Goal: Information Seeking & Learning: Learn about a topic

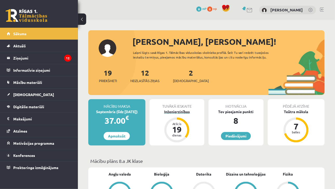
click at [180, 112] on div "Inženierzinības" at bounding box center [177, 111] width 55 height 5
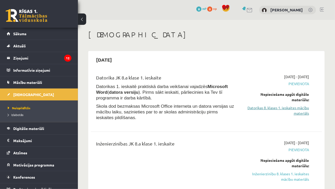
click at [290, 106] on link "Datorikas 8. klases 1. ieskaites mācību materiāls" at bounding box center [276, 110] width 66 height 11
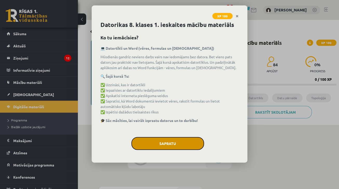
click at [164, 148] on button "Sapratu" at bounding box center [167, 143] width 73 height 13
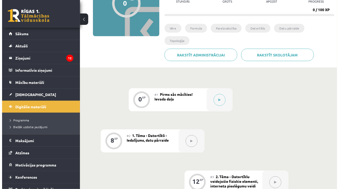
scroll to position [66, 0]
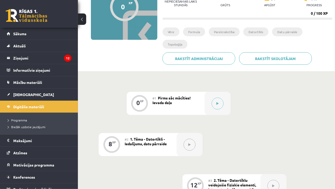
click at [192, 147] on button at bounding box center [190, 145] width 12 height 12
drag, startPoint x: 192, startPoint y: 147, endPoint x: 218, endPoint y: 104, distance: 51.1
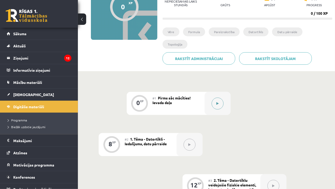
click at [218, 104] on icon at bounding box center [217, 103] width 2 height 3
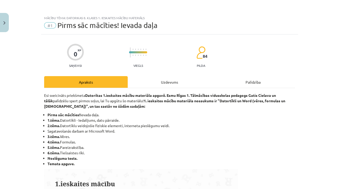
scroll to position [322, 0]
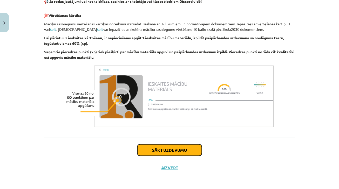
click at [159, 149] on button "Sākt uzdevumu" at bounding box center [169, 150] width 64 height 11
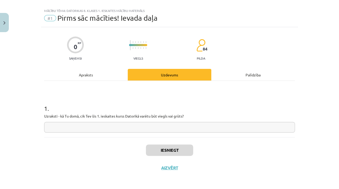
click at [153, 127] on input "text" at bounding box center [169, 127] width 251 height 11
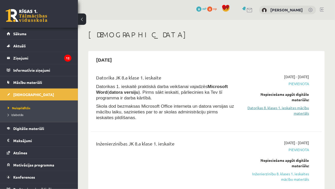
click at [295, 110] on link "Datorikas 8. klases 1. ieskaites mācību materiāls" at bounding box center [276, 110] width 66 height 11
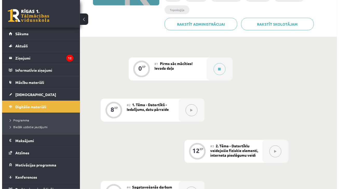
scroll to position [101, 0]
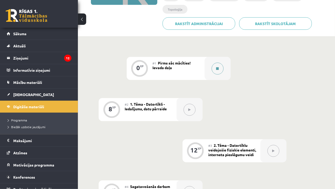
click at [222, 62] on div at bounding box center [218, 68] width 26 height 23
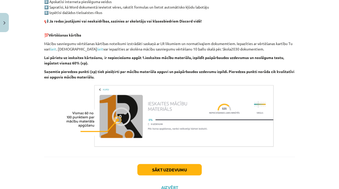
scroll to position [322, 0]
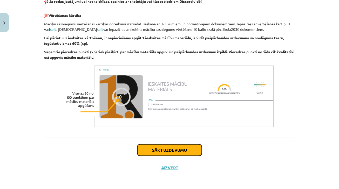
click at [175, 146] on button "Sākt uzdevumu" at bounding box center [169, 150] width 64 height 11
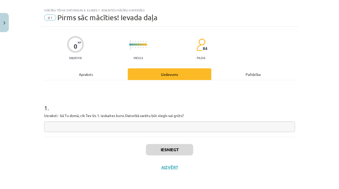
scroll to position [7, 0]
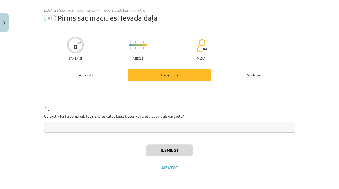
click at [185, 125] on input "text" at bounding box center [169, 127] width 251 height 11
type input "*"
click at [170, 146] on button "Iesniegt" at bounding box center [169, 150] width 47 height 11
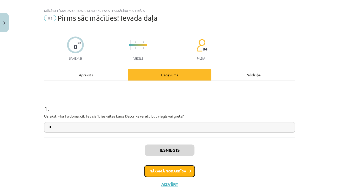
click at [166, 171] on button "Nākamā nodarbība" at bounding box center [169, 172] width 51 height 12
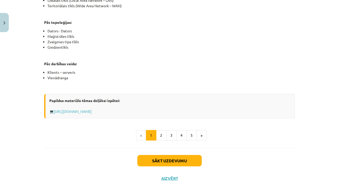
scroll to position [320, 0]
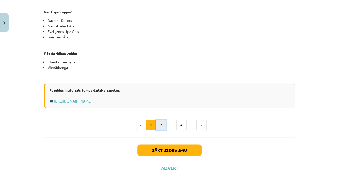
click at [163, 123] on button "2" at bounding box center [161, 125] width 10 height 10
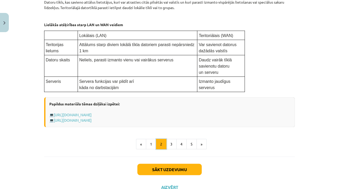
scroll to position [311, 0]
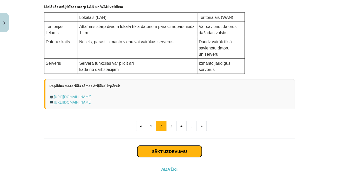
click at [189, 149] on button "Sākt uzdevumu" at bounding box center [169, 151] width 64 height 11
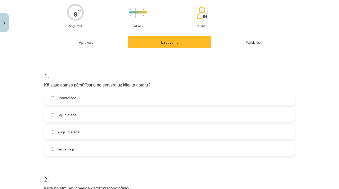
scroll to position [42, 0]
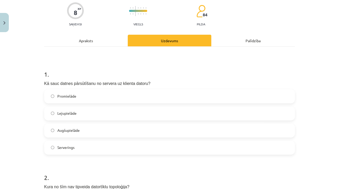
click at [104, 116] on label "Lejupielāde" at bounding box center [170, 113] width 250 height 13
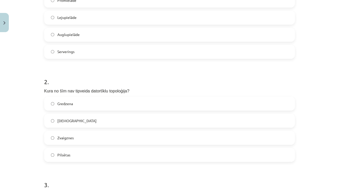
scroll to position [150, 0]
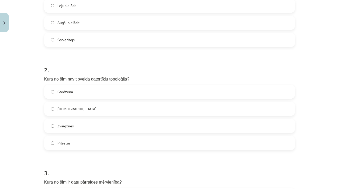
click at [104, 116] on div "Gredzena Maģistrāles Zvaigznes Pilsētas" at bounding box center [169, 117] width 251 height 65
click at [97, 141] on label "Pilsētas" at bounding box center [170, 143] width 250 height 13
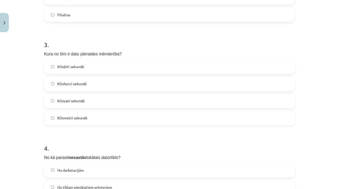
scroll to position [278, 0]
click at [87, 103] on label "Kilovati sekundē" at bounding box center [170, 100] width 250 height 13
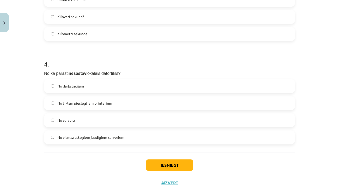
scroll to position [363, 0]
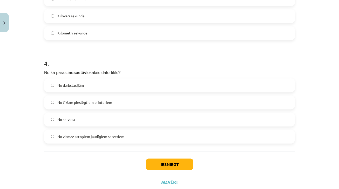
click at [92, 140] on label "No vismaz astoņiem jaudīgiem serveriem" at bounding box center [170, 136] width 250 height 13
click at [109, 100] on span "No tīklam pieslēgtiem printeriem" at bounding box center [84, 102] width 55 height 5
click at [153, 161] on button "Iesniegt" at bounding box center [169, 164] width 47 height 11
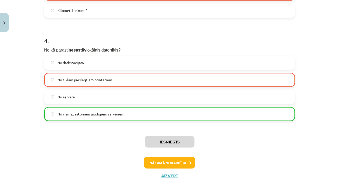
scroll to position [394, 0]
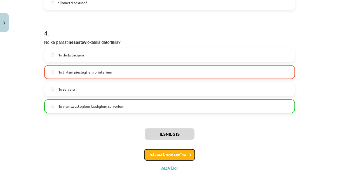
click at [158, 151] on button "Nākamā nodarbība" at bounding box center [169, 155] width 51 height 12
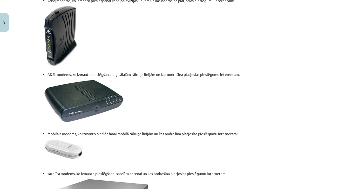
scroll to position [703, 0]
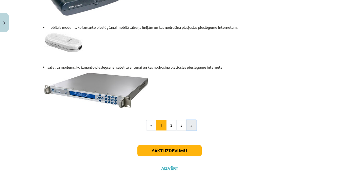
click at [192, 124] on button "»" at bounding box center [191, 125] width 10 height 10
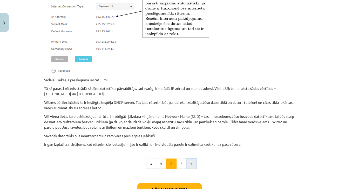
scroll to position [418, 0]
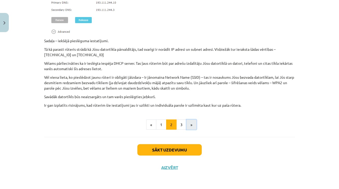
click at [191, 126] on button "»" at bounding box center [191, 125] width 10 height 10
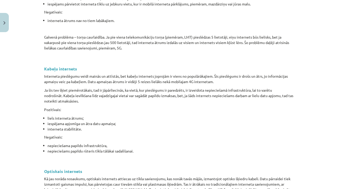
scroll to position [685, 0]
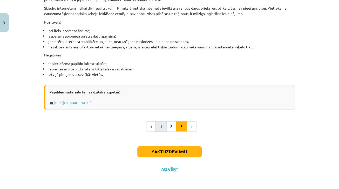
click at [164, 124] on button "1" at bounding box center [161, 127] width 10 height 10
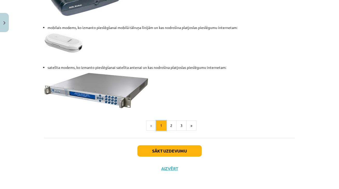
scroll to position [703, 0]
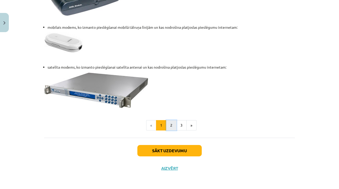
click at [173, 126] on button "2" at bounding box center [171, 125] width 10 height 10
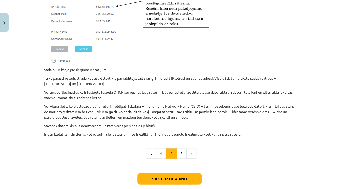
scroll to position [418, 0]
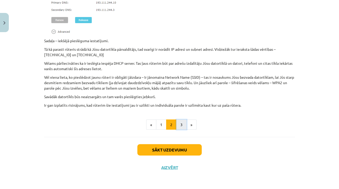
click at [180, 128] on button "3" at bounding box center [181, 125] width 10 height 10
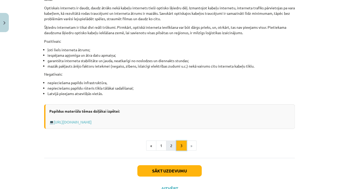
scroll to position [673, 0]
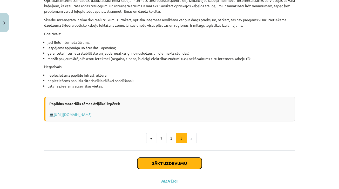
click at [194, 165] on button "Sākt uzdevumu" at bounding box center [169, 163] width 64 height 11
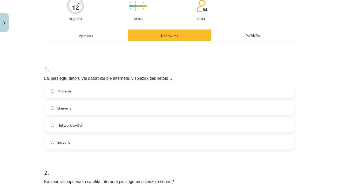
scroll to position [385, 0]
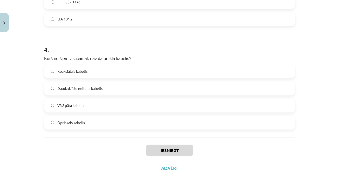
click at [96, 94] on label "Daudzdzīslu neilona kabelis" at bounding box center [170, 88] width 250 height 13
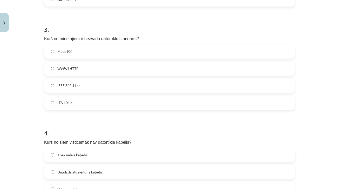
scroll to position [298, 0]
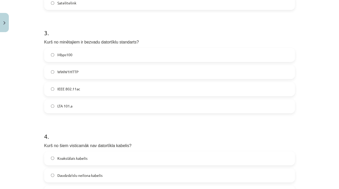
click at [83, 54] on label "Mbps100" at bounding box center [170, 55] width 250 height 13
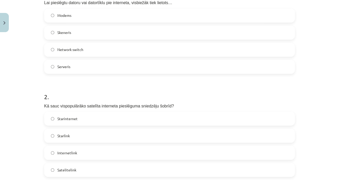
scroll to position [131, 0]
click at [89, 137] on label "Starlink" at bounding box center [170, 135] width 250 height 13
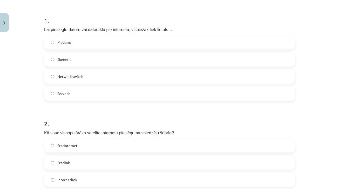
scroll to position [104, 0]
click at [100, 73] on label "Network switch" at bounding box center [170, 76] width 250 height 13
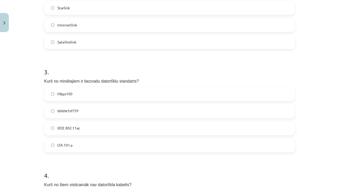
scroll to position [385, 0]
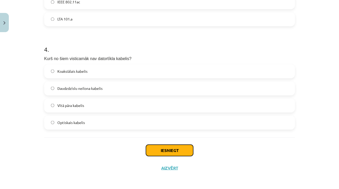
click at [169, 154] on button "Iesniegt" at bounding box center [169, 150] width 47 height 11
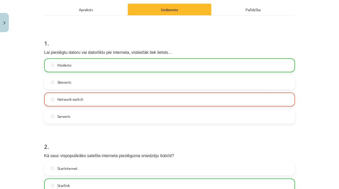
scroll to position [402, 0]
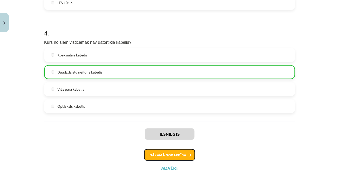
click at [173, 154] on button "Nākamā nodarbība" at bounding box center [169, 155] width 51 height 12
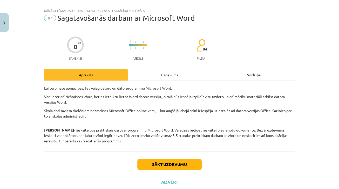
scroll to position [0, 0]
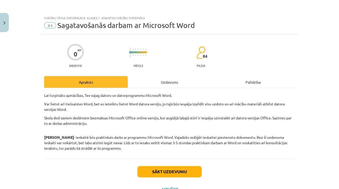
click at [90, 169] on div "Sākt uzdevumu Aizvērt" at bounding box center [169, 177] width 251 height 36
click at [164, 168] on button "Sākt uzdevumu" at bounding box center [169, 171] width 64 height 11
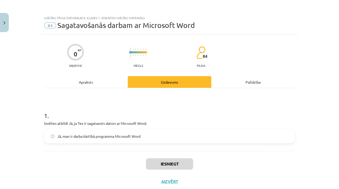
scroll to position [13, 0]
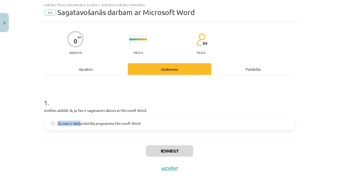
click at [51, 122] on label "Jā, man ir darba kārtībā programma Microsoft Word" at bounding box center [170, 123] width 250 height 13
click at [153, 148] on button "Iesniegt" at bounding box center [169, 151] width 47 height 11
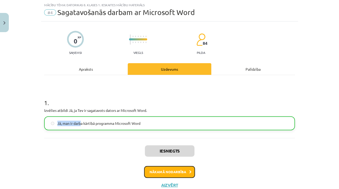
click at [161, 173] on button "Nākamā nodarbība" at bounding box center [169, 172] width 51 height 12
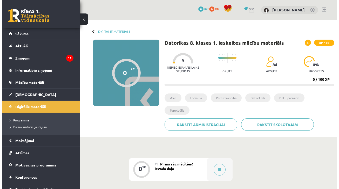
scroll to position [101, 0]
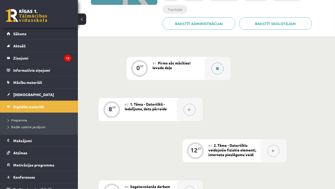
click at [217, 69] on icon at bounding box center [217, 68] width 3 height 3
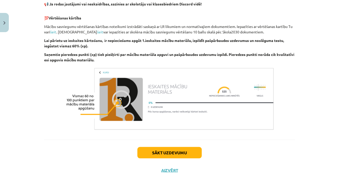
scroll to position [321, 0]
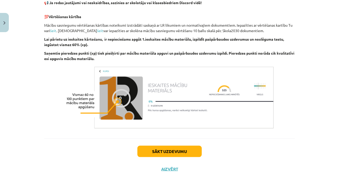
click at [186, 145] on div "Sākt uzdevumu Aizvērt" at bounding box center [169, 157] width 251 height 36
click at [184, 149] on button "Sākt uzdevumu" at bounding box center [169, 151] width 64 height 11
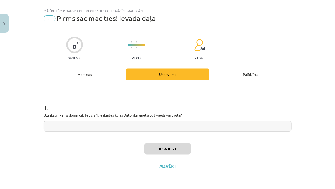
scroll to position [7, 0]
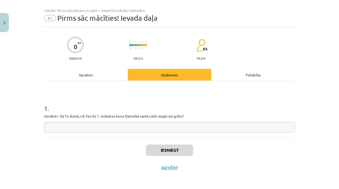
click at [176, 125] on input "text" at bounding box center [169, 127] width 251 height 11
click at [164, 170] on button "Aizvērt" at bounding box center [170, 168] width 20 height 5
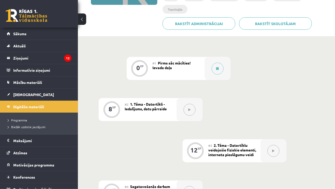
click at [187, 103] on div at bounding box center [190, 109] width 26 height 23
drag, startPoint x: 195, startPoint y: 70, endPoint x: 54, endPoint y: 58, distance: 141.7
